Goal: Task Accomplishment & Management: Use online tool/utility

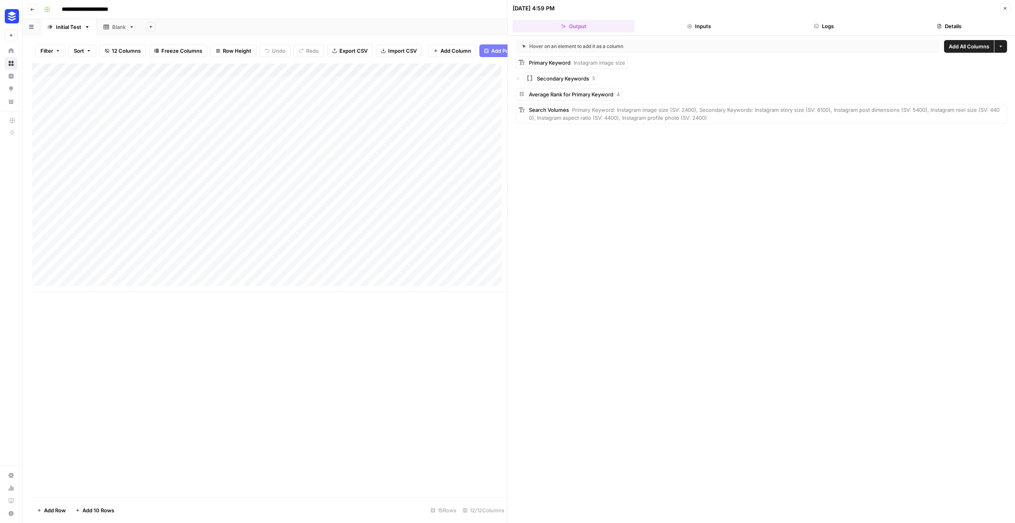
click at [387, 340] on div "Add Column" at bounding box center [269, 280] width 475 height 434
click at [237, 406] on div "Add Column" at bounding box center [269, 280] width 475 height 434
click at [295, 356] on div "Add Column" at bounding box center [269, 280] width 475 height 434
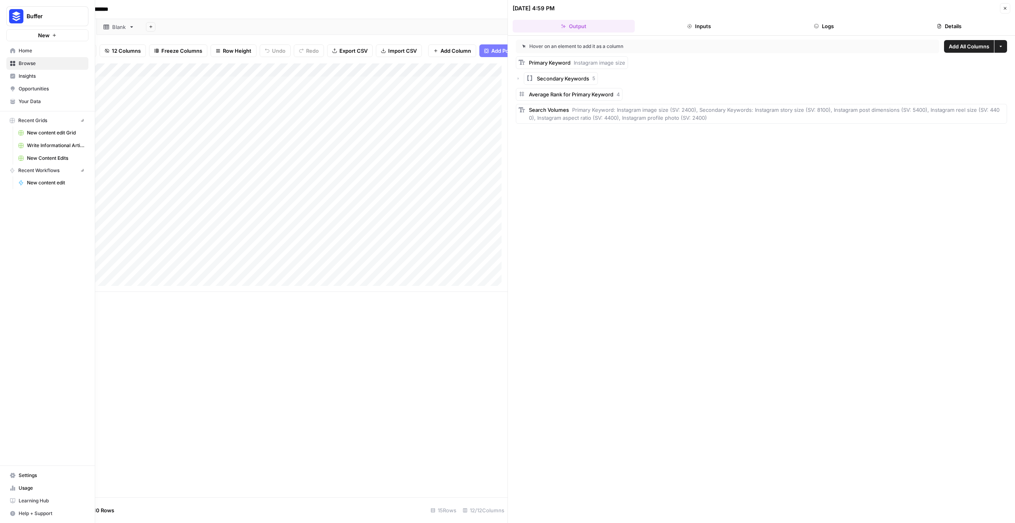
click at [15, 475] on icon at bounding box center [13, 475] width 6 height 5
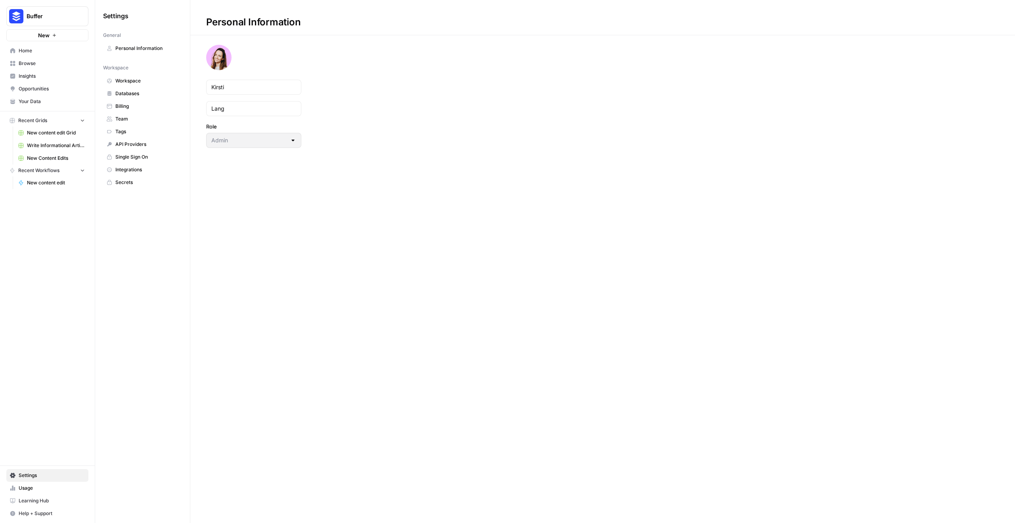
click at [35, 487] on span "Usage" at bounding box center [52, 487] width 66 height 7
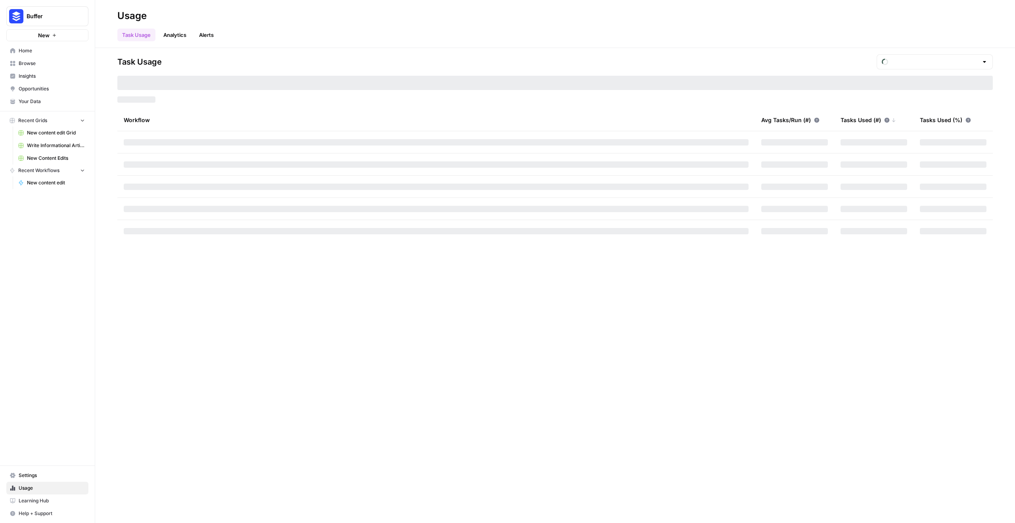
type input "October Tasks"
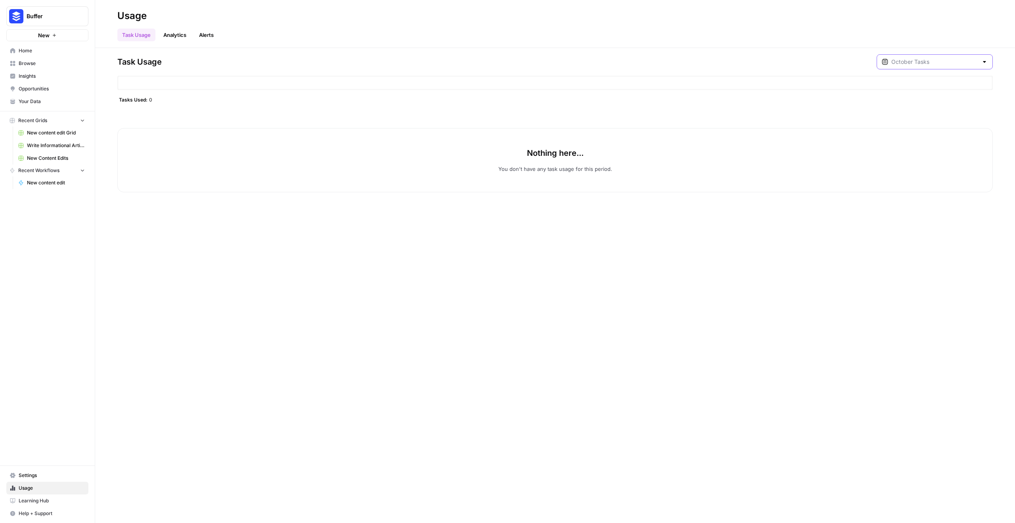
click at [953, 61] on input "text" at bounding box center [934, 62] width 87 height 8
click at [943, 104] on div "[DATE] 6 pm - [DATE] 2 am" at bounding box center [945, 107] width 82 height 7
type input "September Tasks"
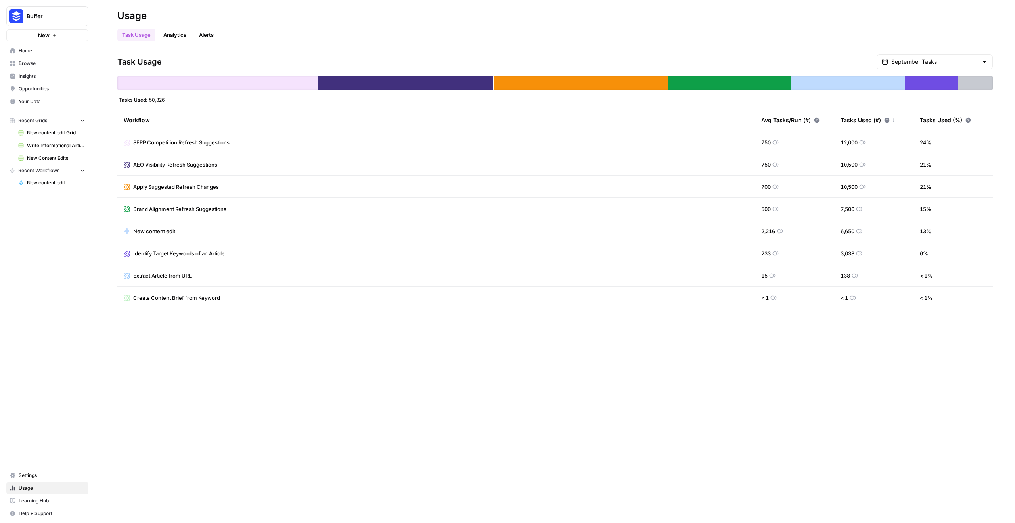
click at [60, 159] on span "New Content Edits" at bounding box center [56, 158] width 58 height 7
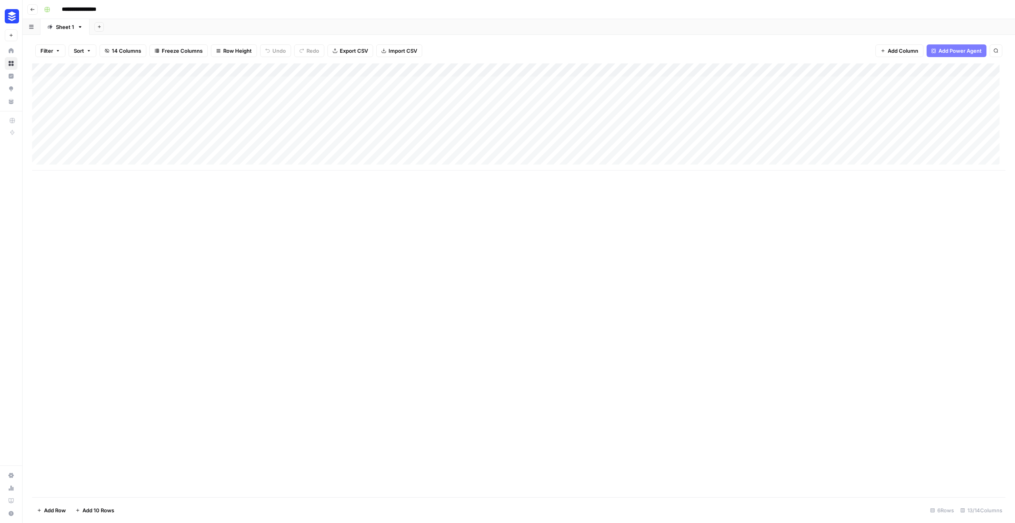
click at [30, 8] on icon "button" at bounding box center [32, 9] width 5 height 5
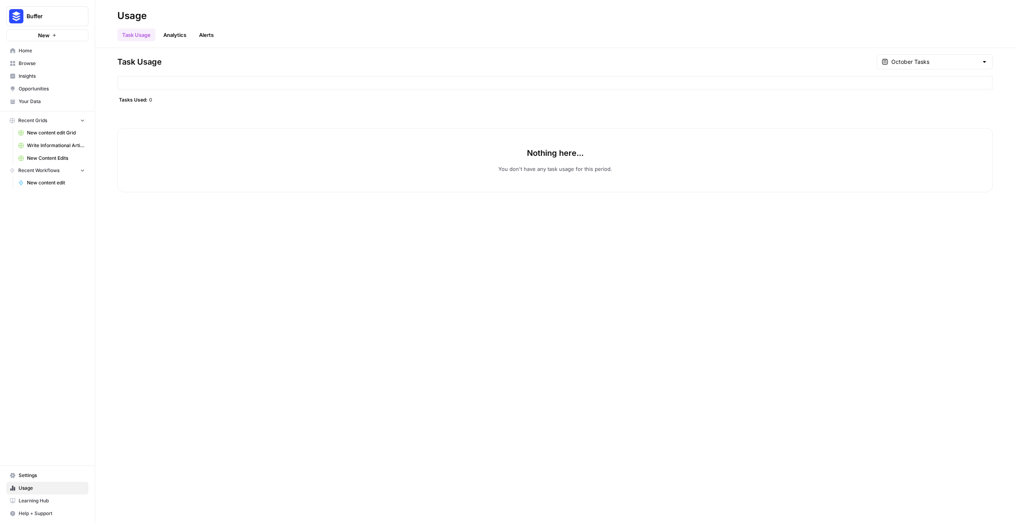
click at [56, 157] on span "New Content Edits" at bounding box center [56, 158] width 58 height 7
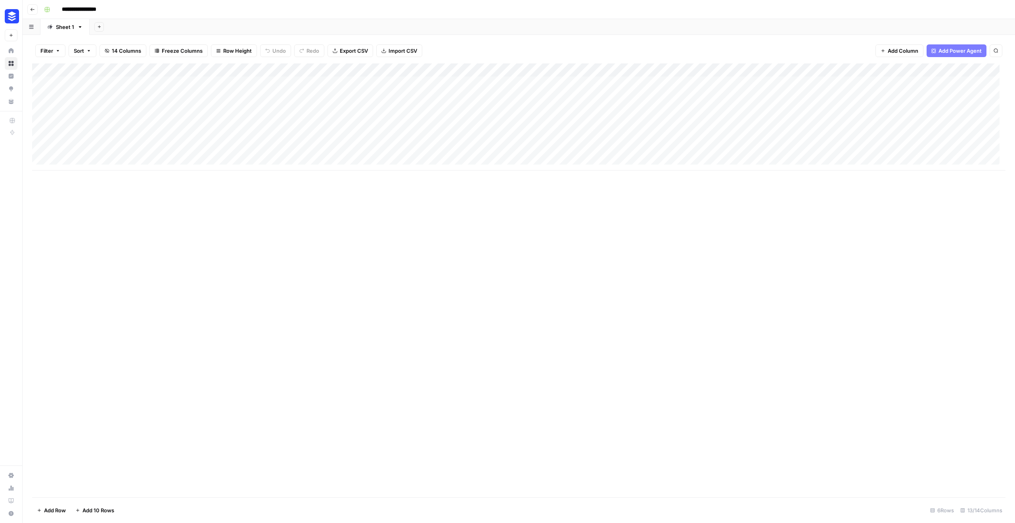
click at [33, 8] on icon "button" at bounding box center [32, 9] width 5 height 5
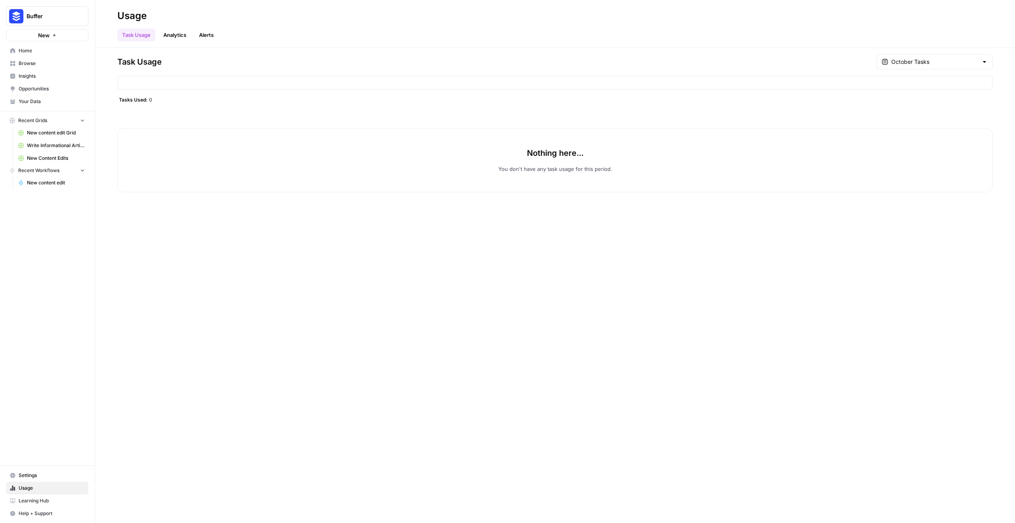
click at [29, 64] on span "Browse" at bounding box center [52, 63] width 66 height 7
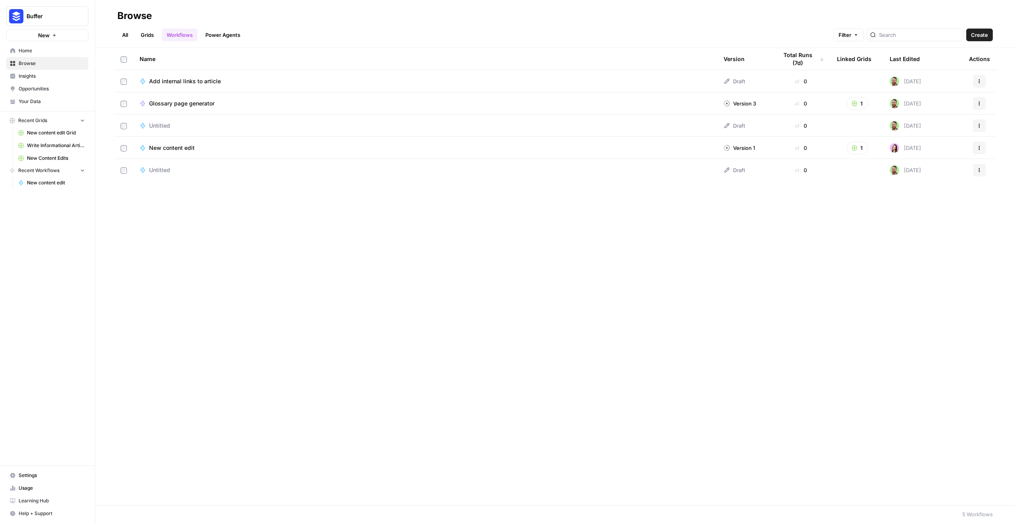
click at [47, 51] on span "Home" at bounding box center [52, 50] width 66 height 7
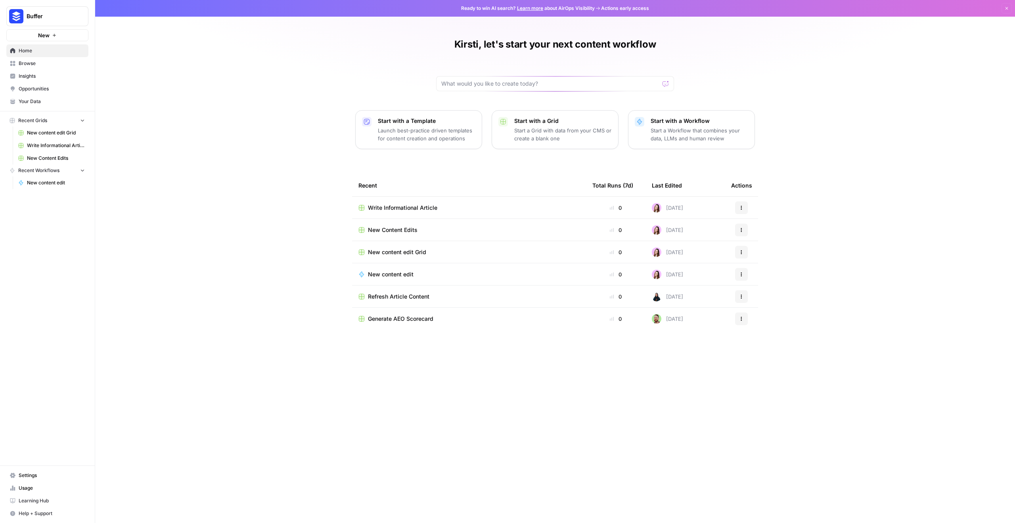
click at [408, 302] on td "Refresh Article Content" at bounding box center [469, 296] width 234 height 22
click at [409, 298] on span "Refresh Article Content" at bounding box center [398, 297] width 61 height 8
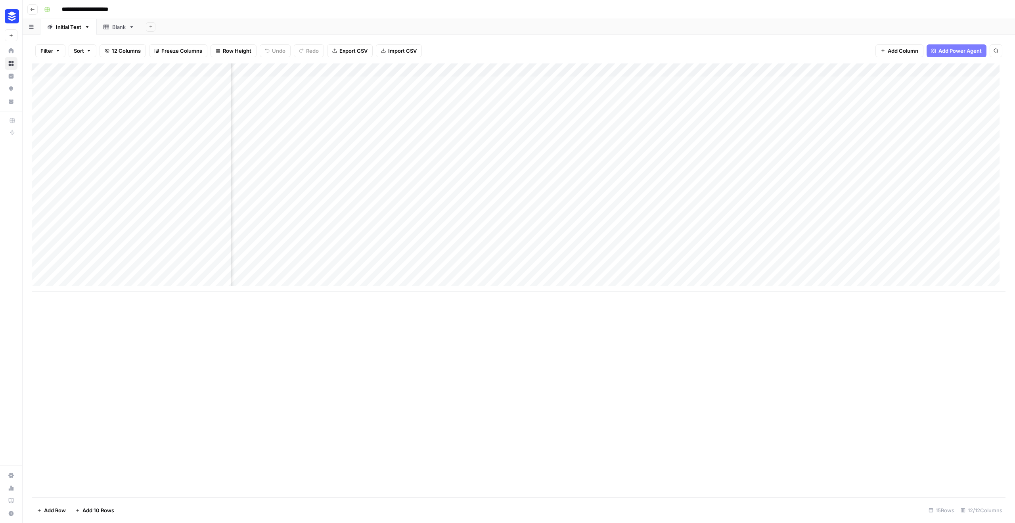
scroll to position [0, 440]
click at [978, 69] on span "Add Column" at bounding box center [987, 70] width 28 height 7
click at [945, 54] on button "Text" at bounding box center [935, 51] width 149 height 13
click at [948, 69] on div "Add Column" at bounding box center [518, 177] width 973 height 228
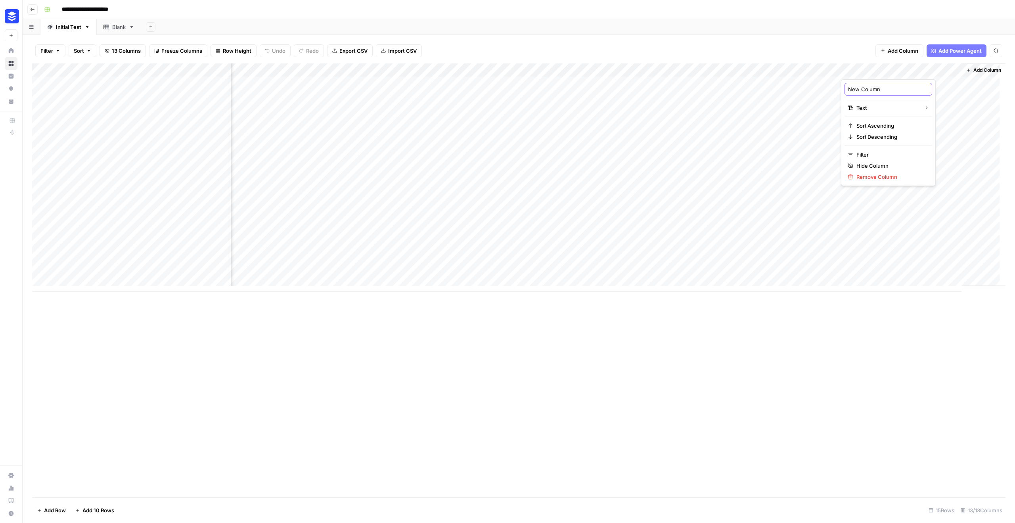
click at [884, 91] on input "New Column" at bounding box center [888, 89] width 80 height 8
type input "Status"
click at [918, 325] on div "Add Column" at bounding box center [518, 280] width 973 height 434
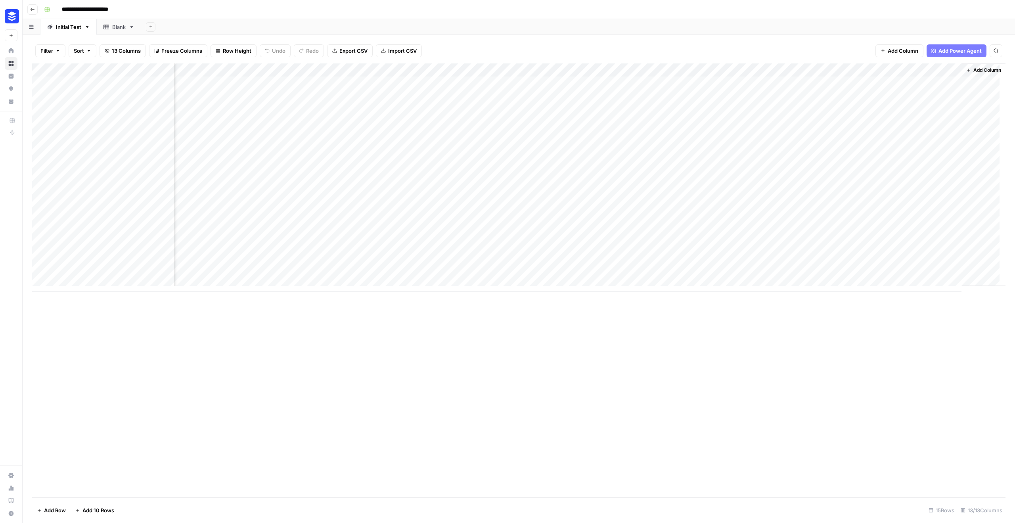
drag, startPoint x: 885, startPoint y: 70, endPoint x: 137, endPoint y: 92, distance: 748.7
click at [137, 92] on div "Add Column" at bounding box center [518, 177] width 973 height 228
drag, startPoint x: 109, startPoint y: 69, endPoint x: 283, endPoint y: 72, distance: 174.1
click at [283, 72] on div "Add Column" at bounding box center [518, 177] width 973 height 228
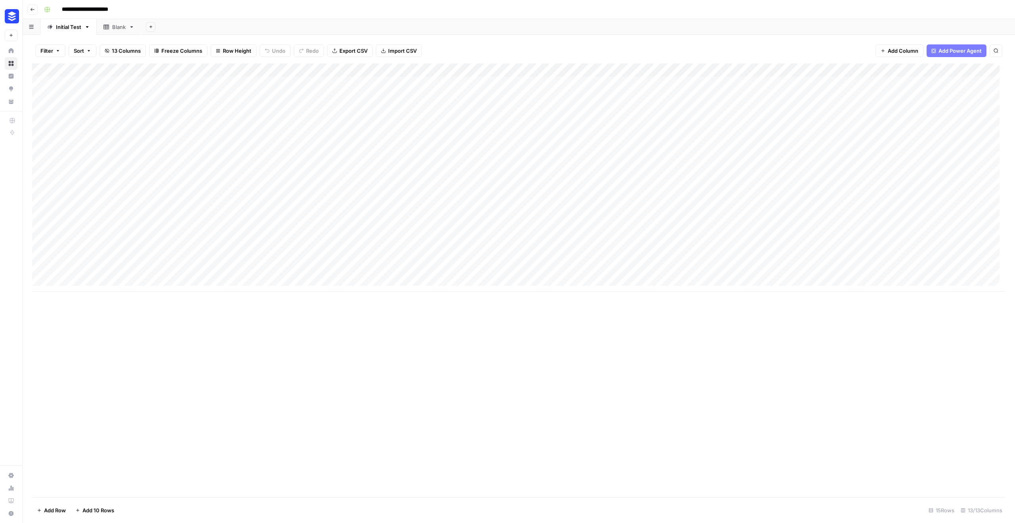
click at [412, 418] on div "Add Column" at bounding box center [518, 280] width 973 height 434
click at [412, 346] on div "Add Column" at bounding box center [518, 280] width 973 height 434
click at [297, 67] on div "Add Column" at bounding box center [518, 177] width 973 height 228
click at [258, 320] on div "Add Column" at bounding box center [518, 280] width 973 height 434
click at [254, 270] on div "Add Column" at bounding box center [518, 177] width 973 height 228
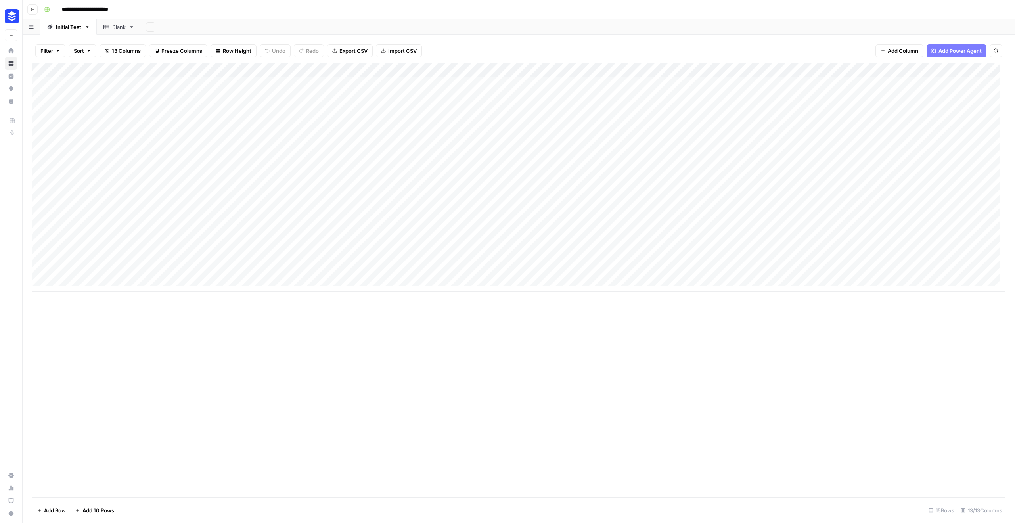
click at [256, 273] on div "Add Column" at bounding box center [518, 177] width 973 height 228
type textarea "**********"
click at [316, 377] on div "Add Column" at bounding box center [518, 280] width 973 height 434
click at [279, 257] on div "Add Column" at bounding box center [518, 177] width 973 height 228
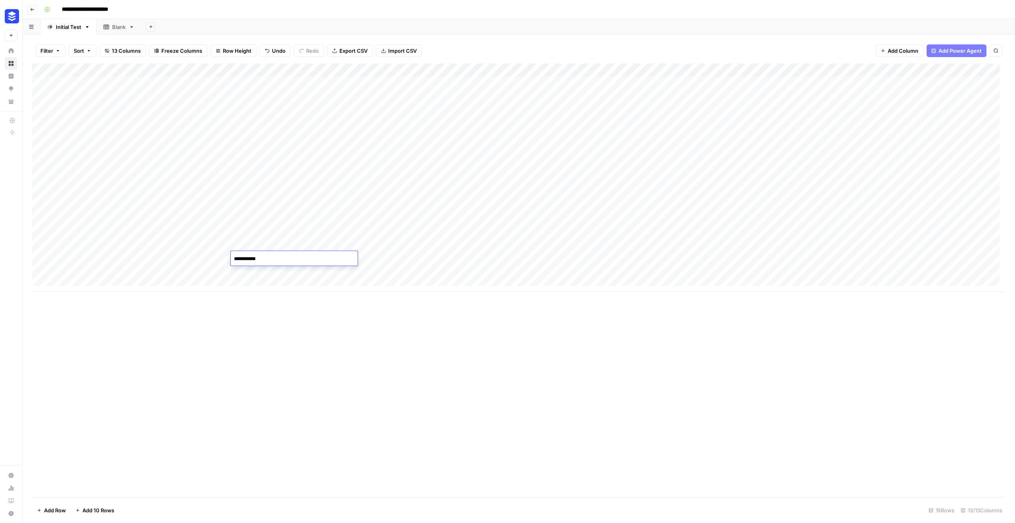
type textarea "**********"
click at [298, 312] on div "Add Column" at bounding box center [518, 280] width 973 height 434
click at [259, 243] on div "Add Column" at bounding box center [518, 177] width 973 height 228
type textarea "**********"
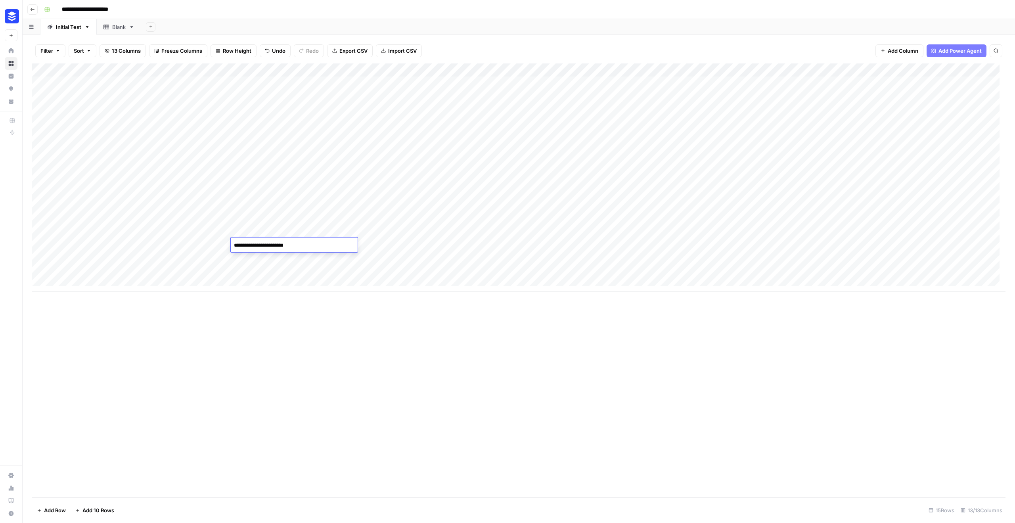
click at [284, 316] on div "Add Column" at bounding box center [518, 280] width 973 height 434
click at [274, 232] on div "Add Column" at bounding box center [518, 177] width 973 height 228
click at [267, 232] on div "Add Column" at bounding box center [518, 177] width 973 height 228
type textarea "**********"
click at [279, 312] on div "Add Column" at bounding box center [518, 280] width 973 height 434
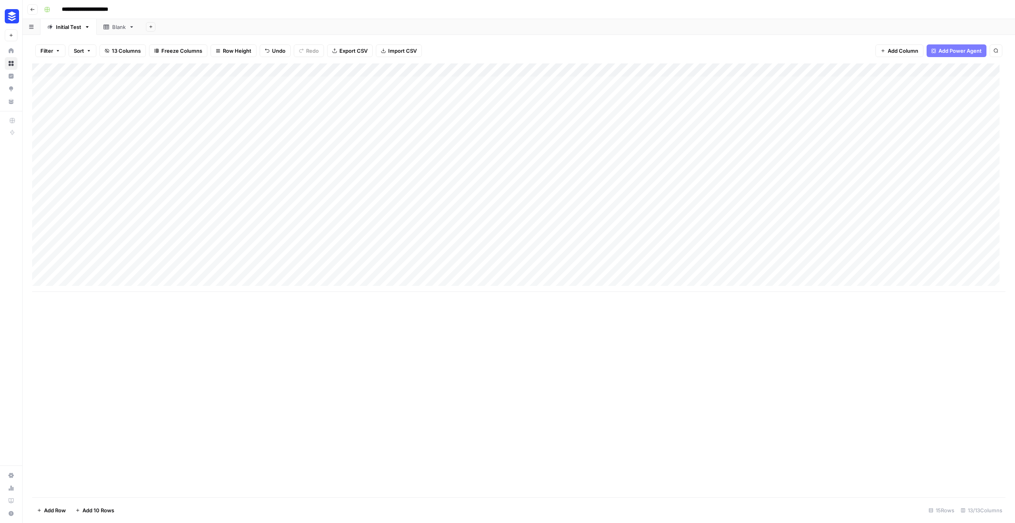
click at [277, 219] on div "Add Column" at bounding box center [518, 177] width 973 height 228
type textarea "**********"
click at [282, 298] on div "Add Column" at bounding box center [518, 280] width 973 height 434
click at [272, 203] on div "Add Column" at bounding box center [518, 177] width 973 height 228
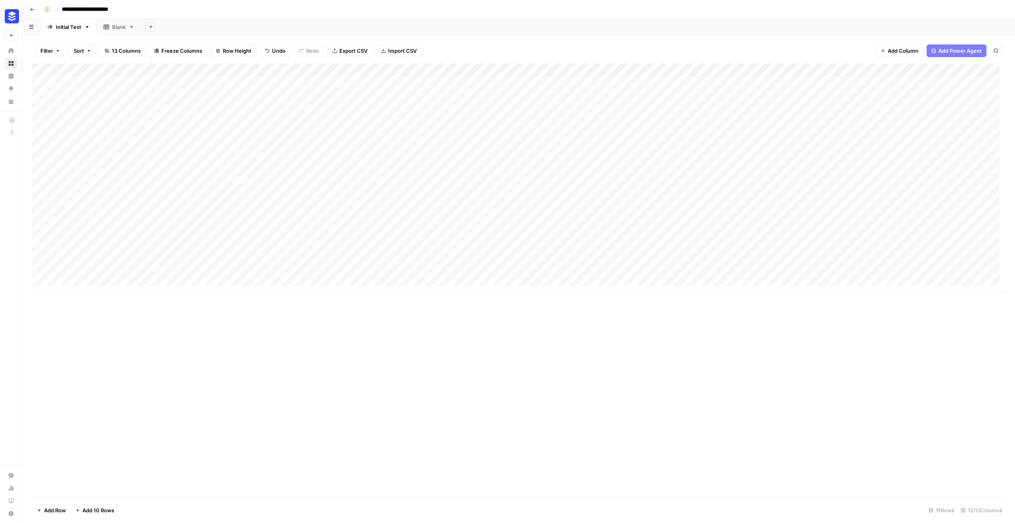
click at [257, 200] on div "Add Column" at bounding box center [518, 177] width 973 height 228
click at [267, 353] on div "Add Column" at bounding box center [518, 280] width 973 height 434
click at [253, 164] on div "Add Column" at bounding box center [518, 177] width 973 height 228
click at [251, 184] on div "Add Column" at bounding box center [518, 177] width 973 height 228
click at [249, 177] on div "Add Column" at bounding box center [518, 177] width 973 height 228
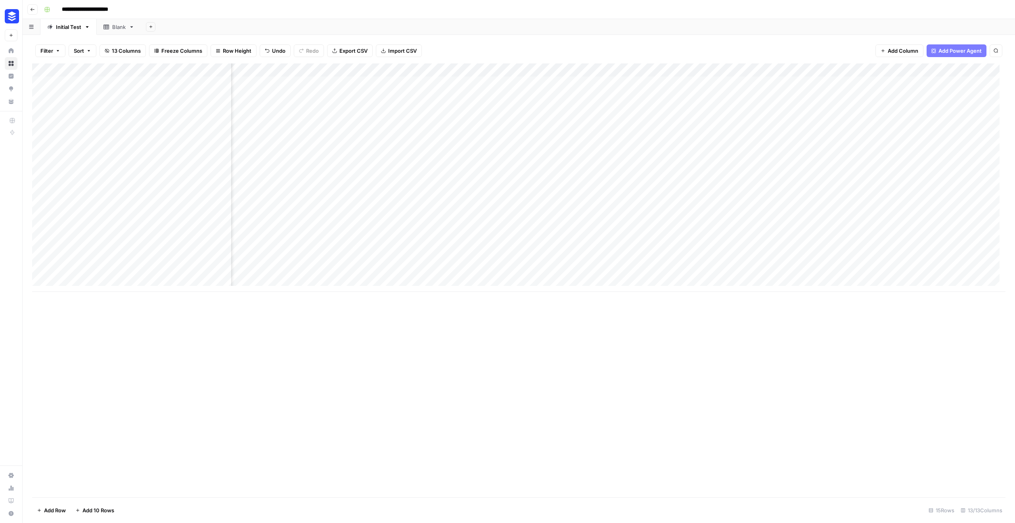
scroll to position [0, 555]
click at [938, 176] on div "Add Column" at bounding box center [518, 177] width 973 height 228
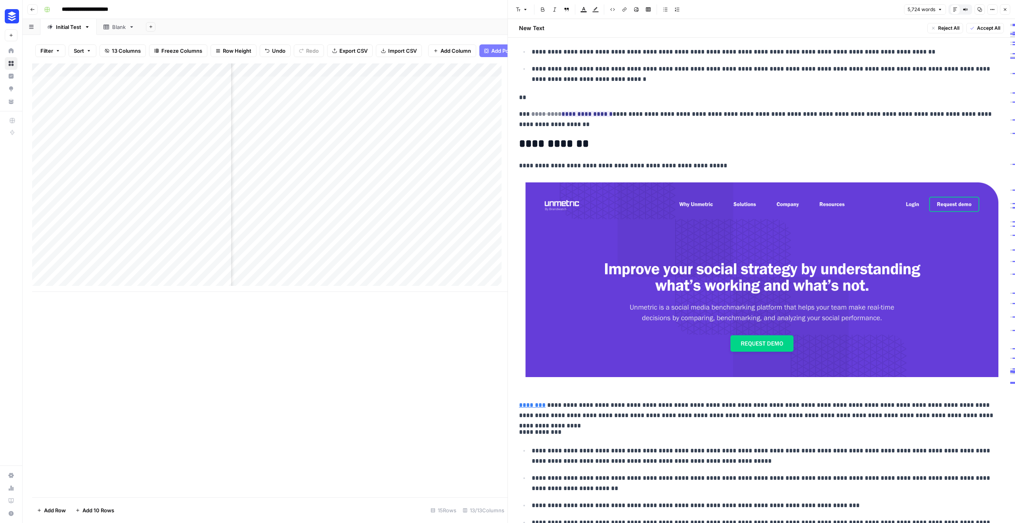
scroll to position [6475, 0]
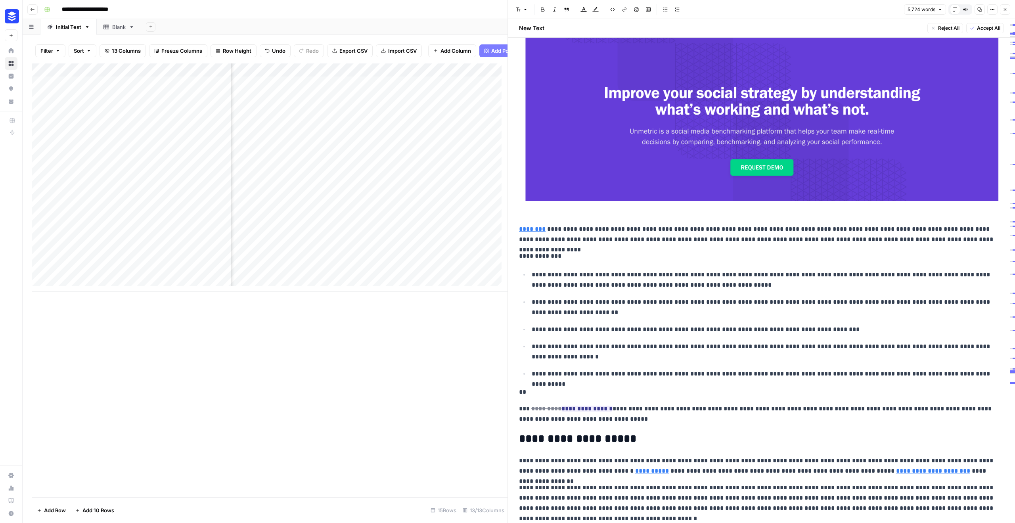
click at [994, 11] on icon "button" at bounding box center [992, 9] width 5 height 5
click at [969, 43] on span "Copy Link" at bounding box center [968, 45] width 38 height 8
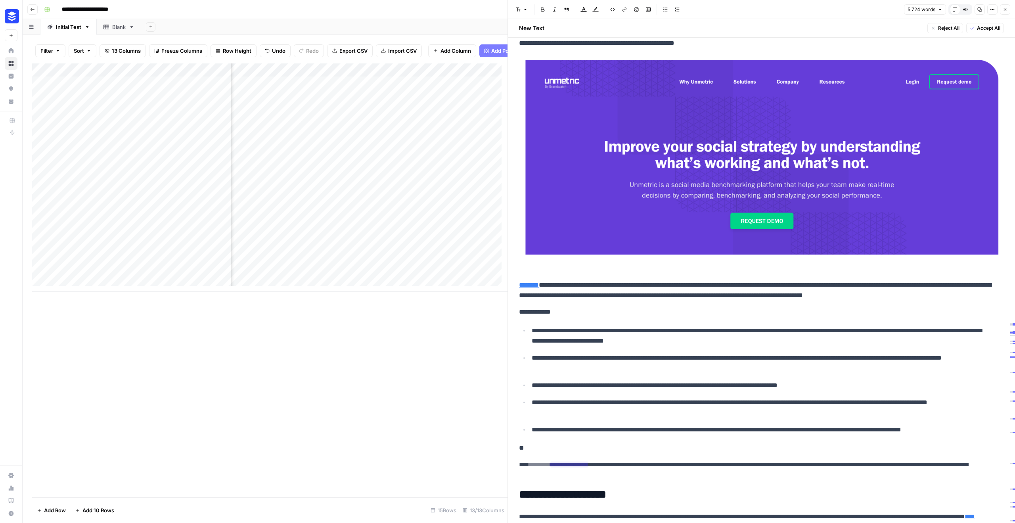
scroll to position [0, 0]
click at [243, 182] on div "Add Column" at bounding box center [269, 177] width 475 height 228
click at [243, 183] on div "Add Column" at bounding box center [269, 177] width 475 height 228
type textarea "**********"
click at [241, 198] on div "Add Column" at bounding box center [269, 177] width 475 height 228
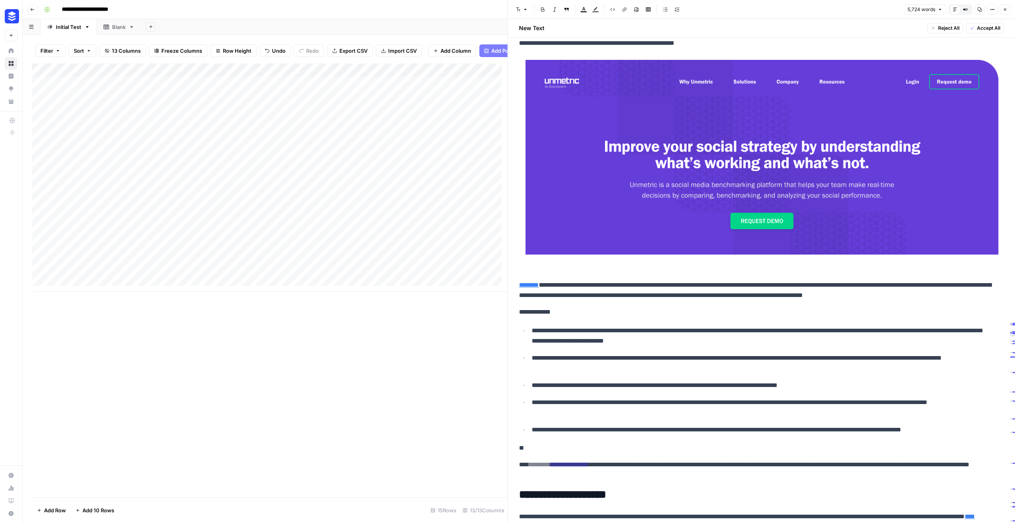
click at [241, 198] on div "Add Column" at bounding box center [269, 177] width 475 height 228
drag, startPoint x: 302, startPoint y: 194, endPoint x: 253, endPoint y: 195, distance: 48.4
click at [253, 195] on textarea "**********" at bounding box center [294, 197] width 127 height 11
type textarea "**********"
click at [248, 212] on div "Add Column" at bounding box center [269, 177] width 475 height 228
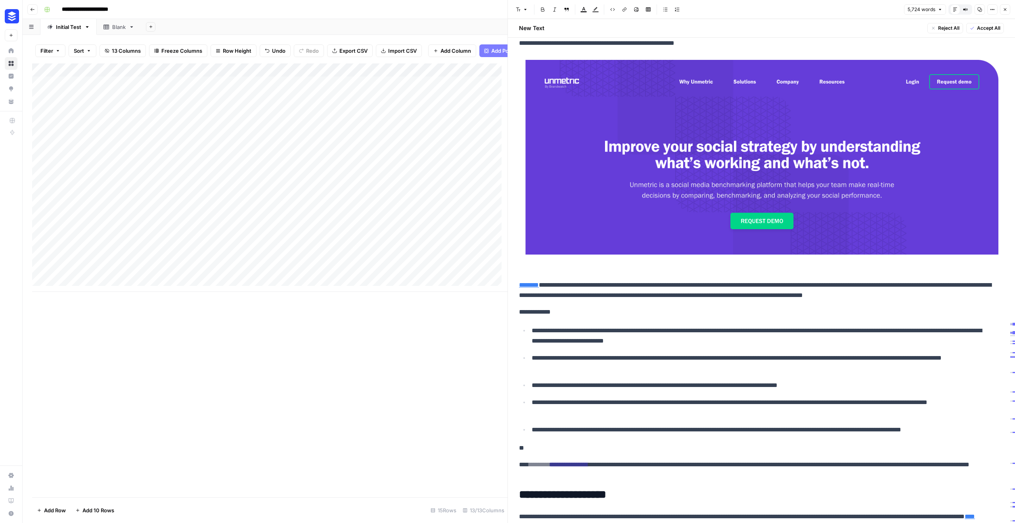
click at [284, 331] on div "Add Column" at bounding box center [269, 280] width 475 height 434
click at [245, 209] on div "Add Column" at bounding box center [269, 177] width 475 height 228
type textarea "*******"
click at [1005, 11] on icon "button" at bounding box center [1005, 9] width 5 height 5
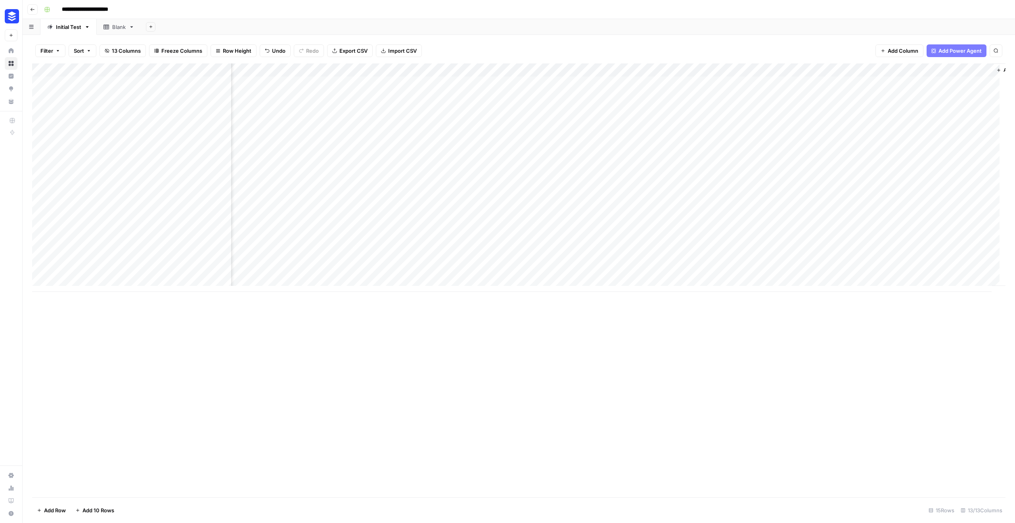
scroll to position [0, 555]
click at [939, 205] on div "Add Column" at bounding box center [518, 177] width 973 height 228
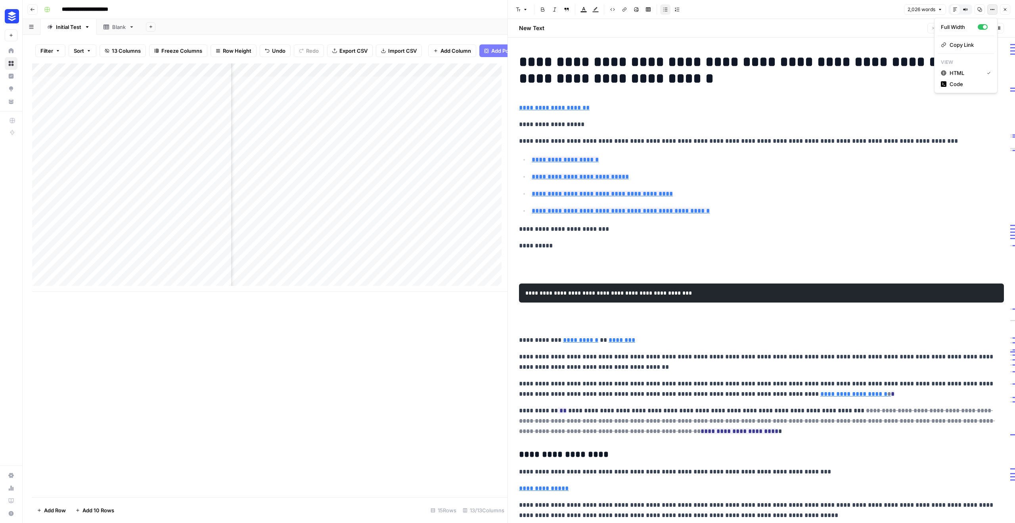
click at [993, 8] on icon "button" at bounding box center [992, 9] width 5 height 5
click at [981, 42] on span "Copy Link" at bounding box center [968, 45] width 38 height 8
click at [204, 265] on div "Add Column" at bounding box center [269, 177] width 475 height 228
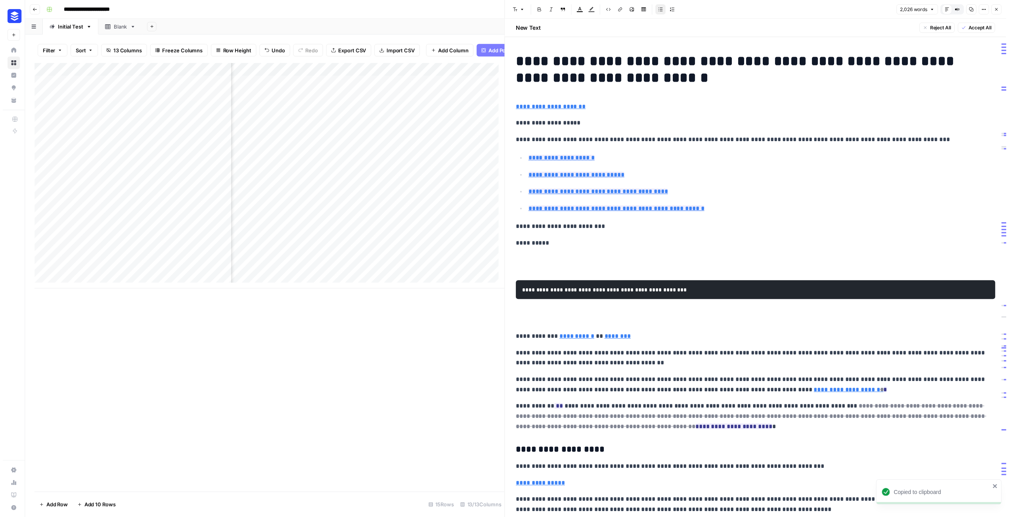
scroll to position [0, 1052]
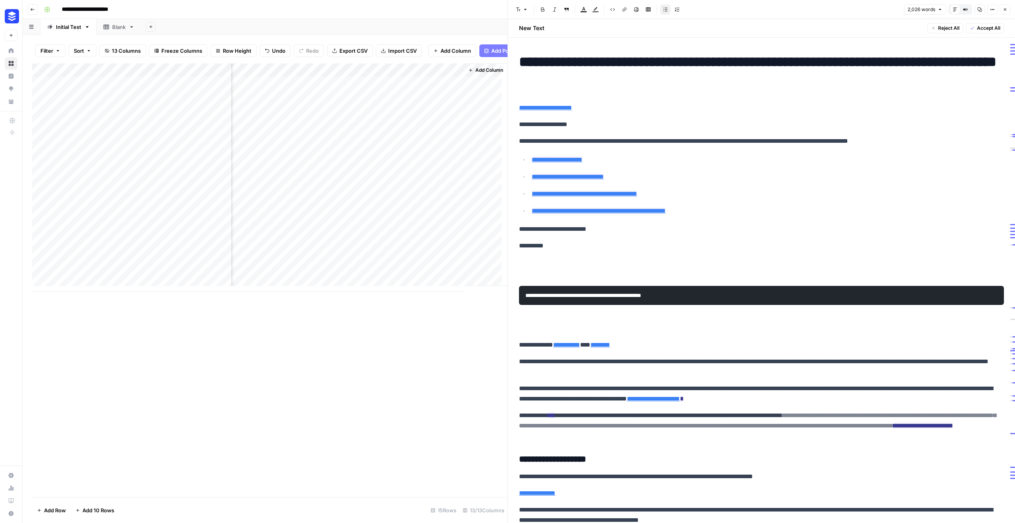
click at [1003, 10] on icon "button" at bounding box center [1005, 9] width 5 height 5
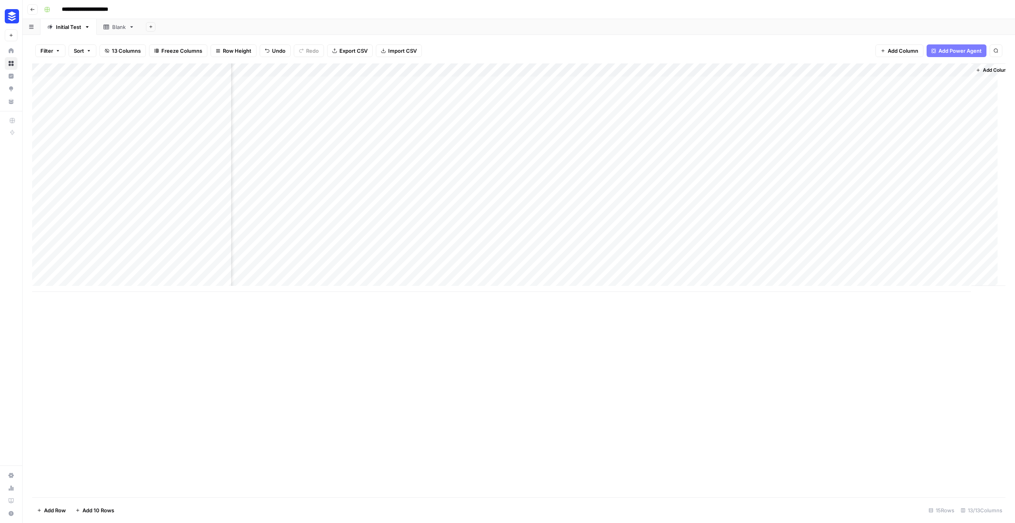
scroll to position [0, 545]
click at [946, 258] on div "Add Column" at bounding box center [518, 177] width 973 height 228
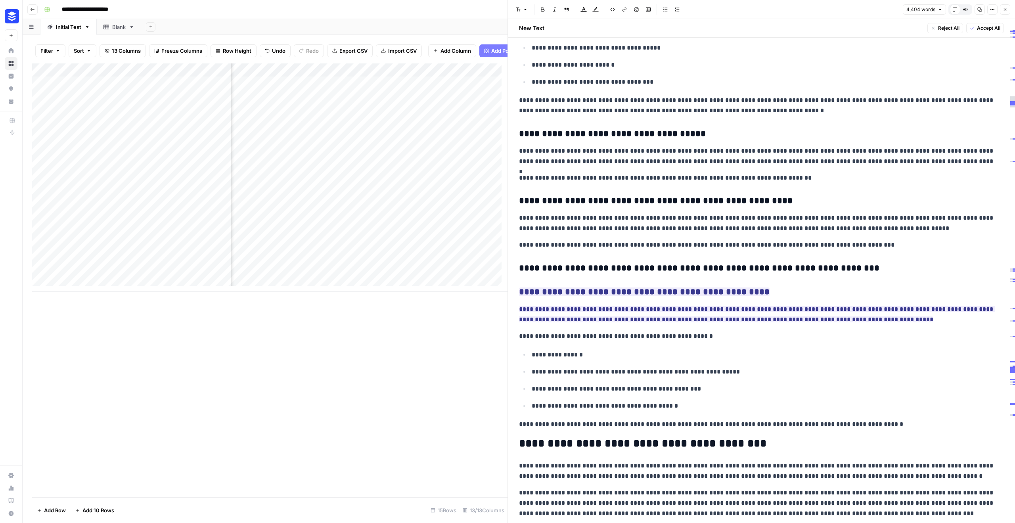
scroll to position [10349, 0]
click at [995, 12] on button "Options" at bounding box center [992, 9] width 10 height 10
click at [975, 45] on span "Copy Link" at bounding box center [968, 45] width 38 height 8
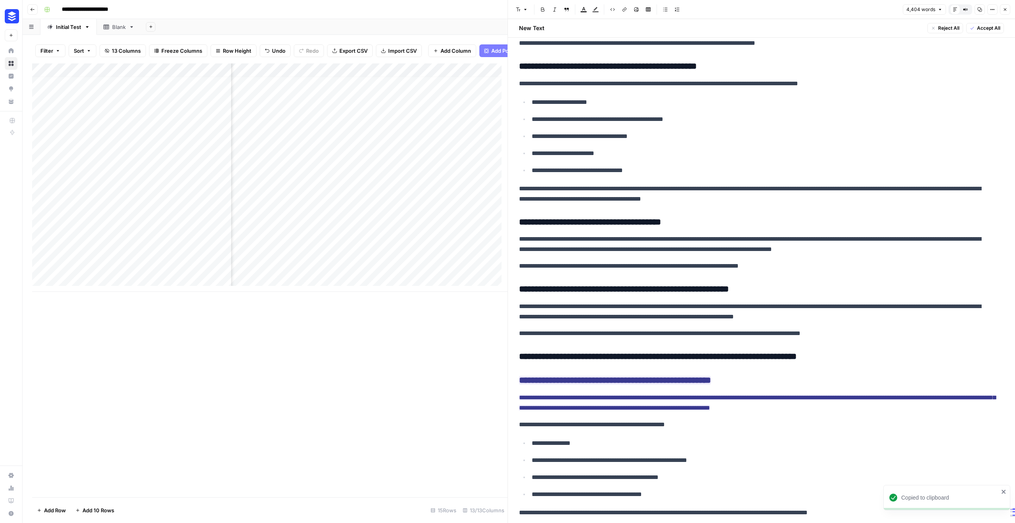
scroll to position [6, 545]
click at [121, 282] on div "Add Column" at bounding box center [269, 177] width 475 height 228
click at [125, 283] on div "Add Column" at bounding box center [269, 184] width 475 height 242
click at [117, 283] on div "Add Column" at bounding box center [269, 184] width 475 height 242
click at [111, 283] on input at bounding box center [126, 288] width 127 height 10
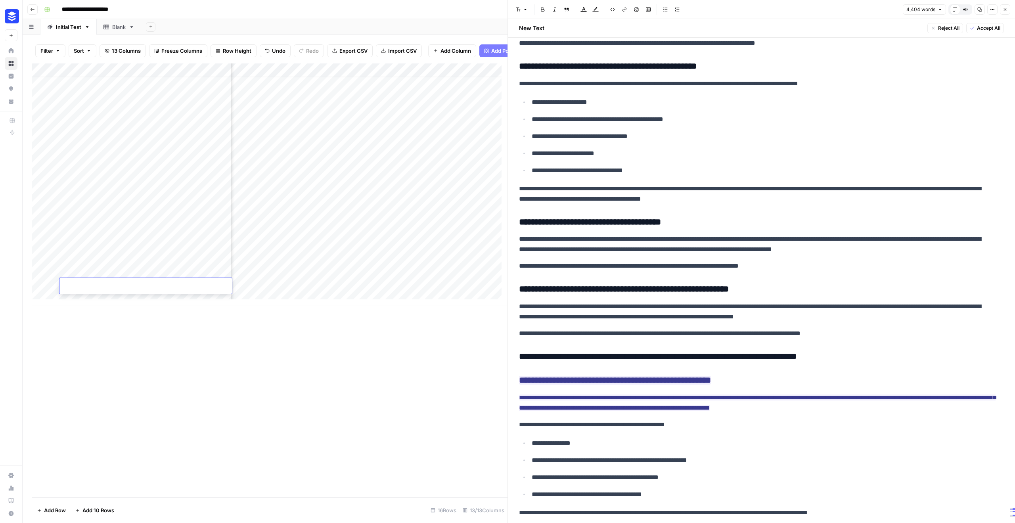
type input "**********"
click at [125, 337] on div "Add Column" at bounding box center [269, 280] width 475 height 434
click at [49, 287] on div "Add Column" at bounding box center [269, 184] width 475 height 242
click at [1006, 11] on icon "button" at bounding box center [1005, 9] width 5 height 5
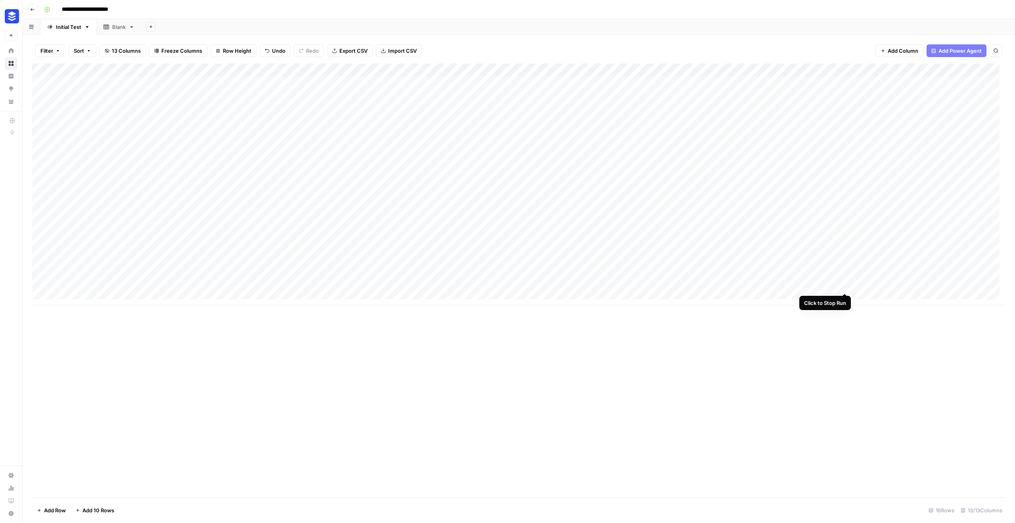
click at [846, 285] on div "Add Column" at bounding box center [518, 184] width 973 height 242
click at [643, 285] on div "Add Column" at bounding box center [518, 184] width 973 height 242
click at [643, 285] on textarea "**********" at bounding box center [664, 285] width 143 height 11
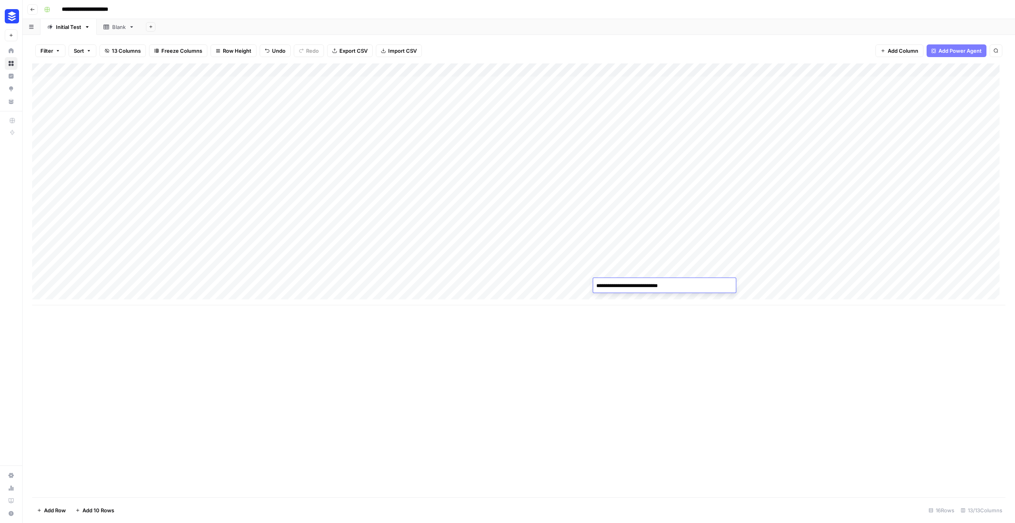
type textarea "**********"
click at [653, 316] on div "Add Column" at bounding box center [518, 280] width 973 height 434
click at [779, 314] on div "Add Column" at bounding box center [518, 280] width 973 height 434
click at [799, 286] on div "Add Column" at bounding box center [518, 184] width 973 height 242
click at [836, 285] on div "Add Column" at bounding box center [518, 184] width 973 height 242
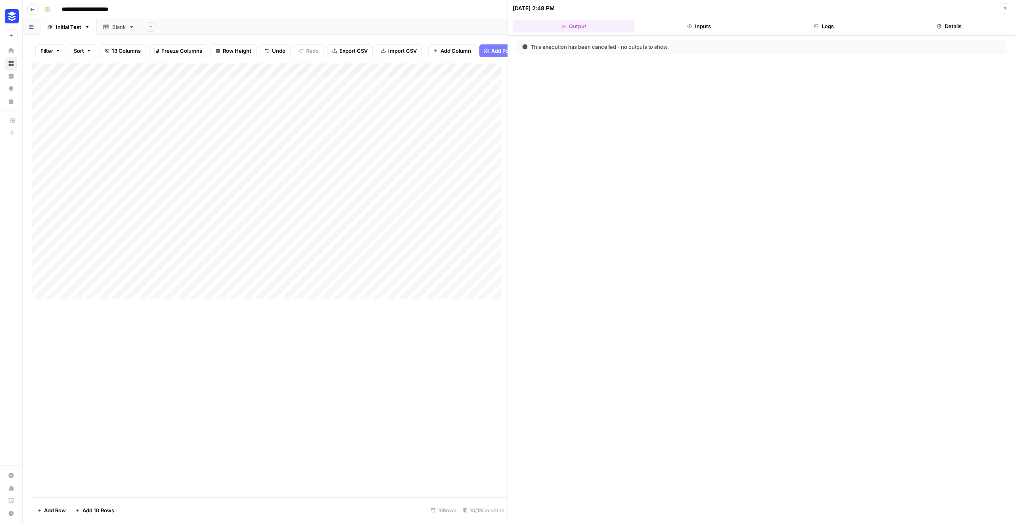
click at [700, 23] on button "Inputs" at bounding box center [699, 26] width 122 height 13
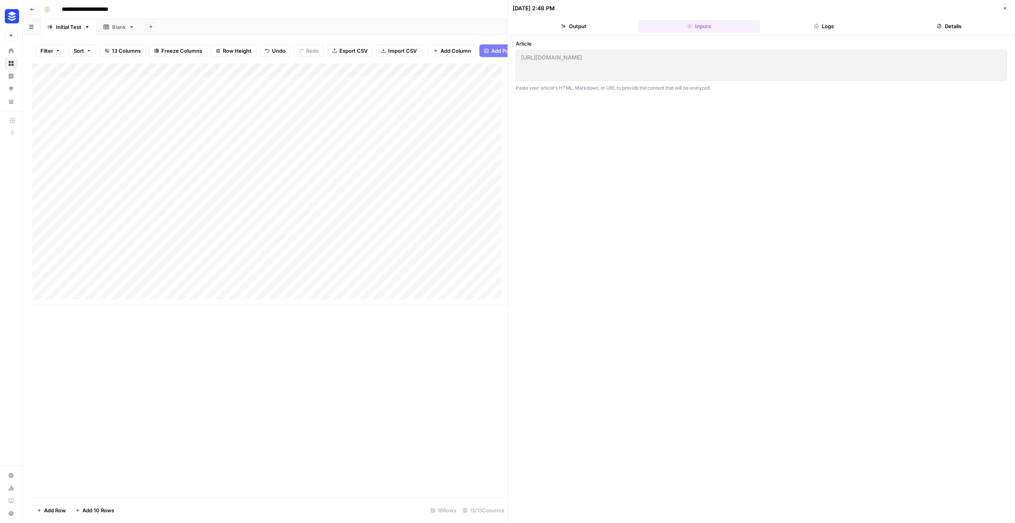
click at [384, 379] on div "Add Column" at bounding box center [269, 280] width 475 height 434
click at [1004, 8] on icon "button" at bounding box center [1005, 8] width 5 height 5
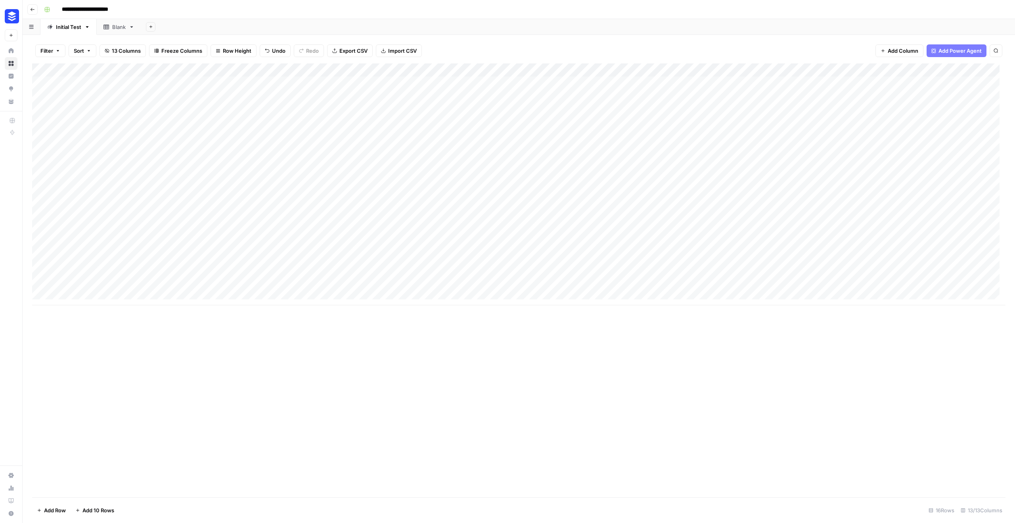
click at [172, 285] on div "Add Column" at bounding box center [518, 184] width 973 height 242
click at [809, 288] on div "Add Column" at bounding box center [518, 184] width 973 height 242
click at [788, 312] on div "Add Column" at bounding box center [518, 280] width 973 height 434
click at [855, 318] on div "Add Column" at bounding box center [518, 280] width 973 height 434
click at [836, 68] on div "Add Column" at bounding box center [518, 184] width 973 height 242
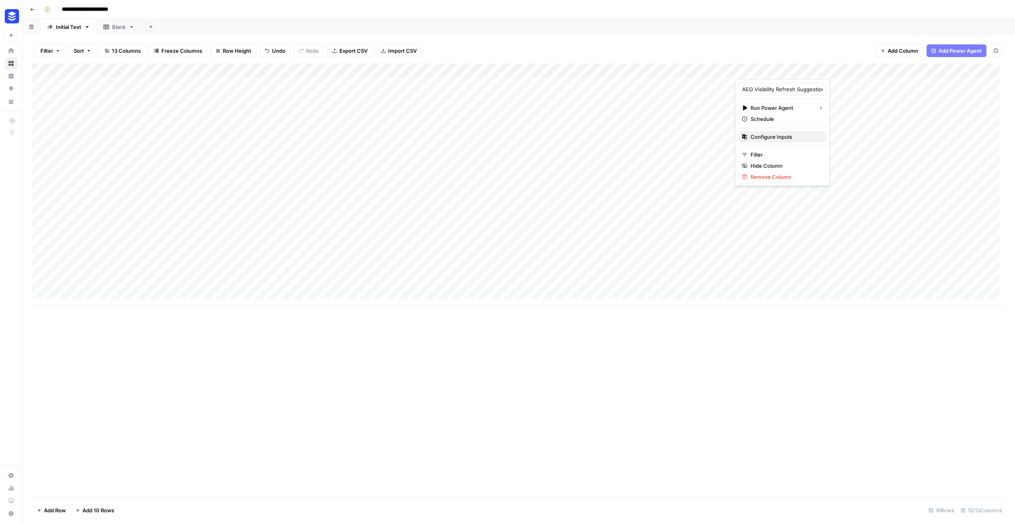
click at [780, 136] on span "Configure Inputs" at bounding box center [784, 137] width 69 height 8
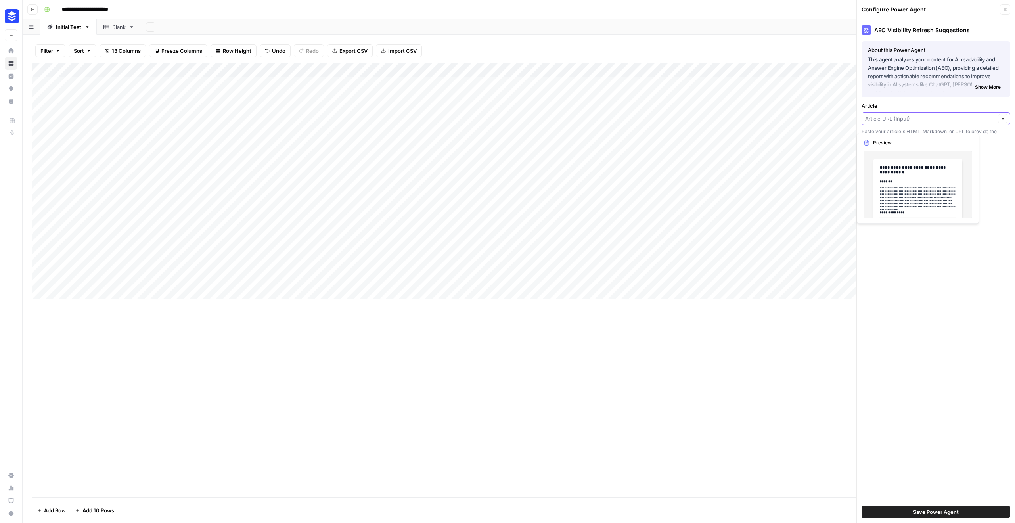
click at [909, 118] on input "Article" at bounding box center [930, 119] width 130 height 8
click at [918, 198] on span "Primary Keyword" at bounding box center [934, 197] width 132 height 8
type input "Primary Keyword"
click at [919, 512] on span "Save Power Agent" at bounding box center [936, 512] width 46 height 8
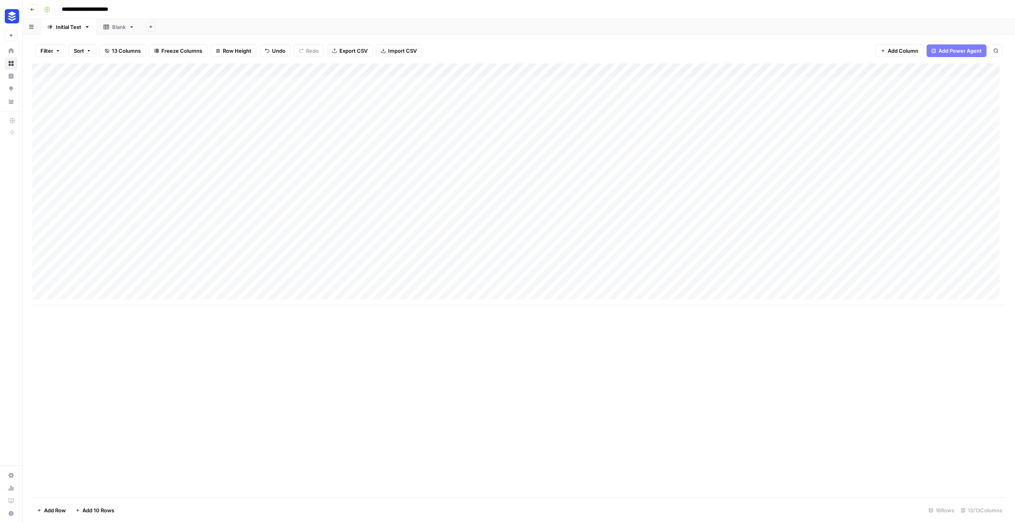
click at [783, 286] on div "Add Column" at bounding box center [518, 280] width 973 height 434
click at [630, 395] on div "Add Column" at bounding box center [518, 280] width 973 height 434
click at [835, 70] on div "Add Column" at bounding box center [518, 184] width 973 height 242
click at [787, 139] on span "Configure Inputs" at bounding box center [784, 137] width 69 height 8
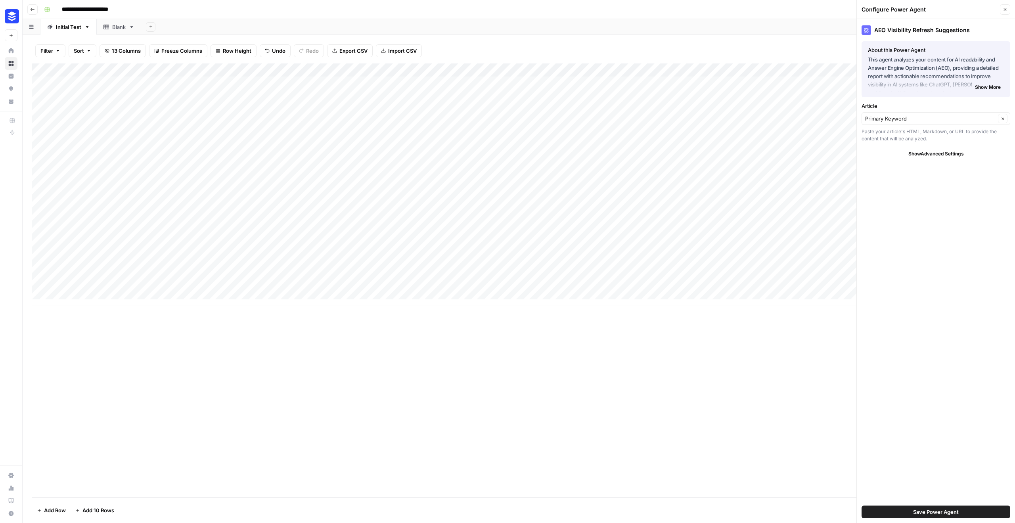
click at [757, 391] on div "Add Column" at bounding box center [518, 280] width 973 height 434
click at [1005, 10] on icon "button" at bounding box center [1005, 9] width 5 height 5
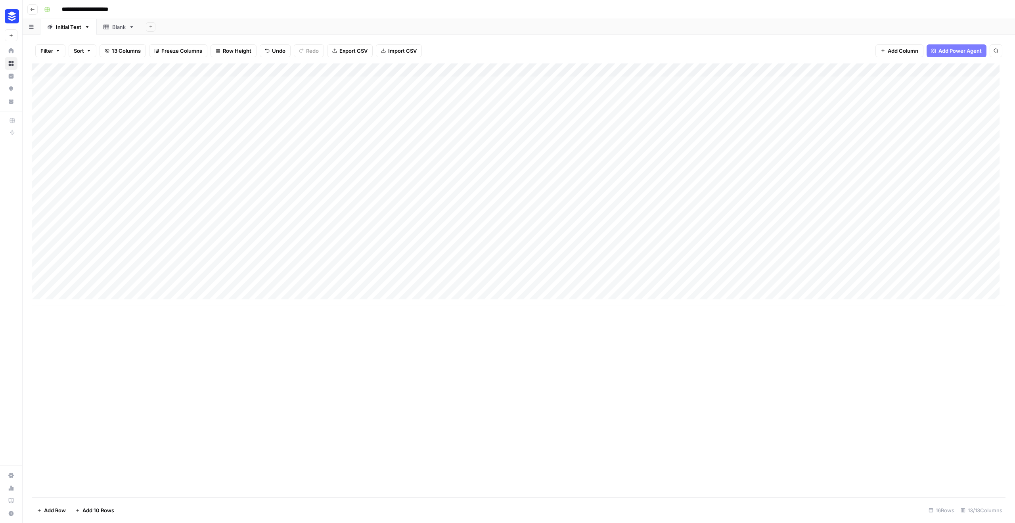
click at [843, 286] on div "Add Column" at bounding box center [518, 184] width 973 height 242
